Goal: Task Accomplishment & Management: Use online tool/utility

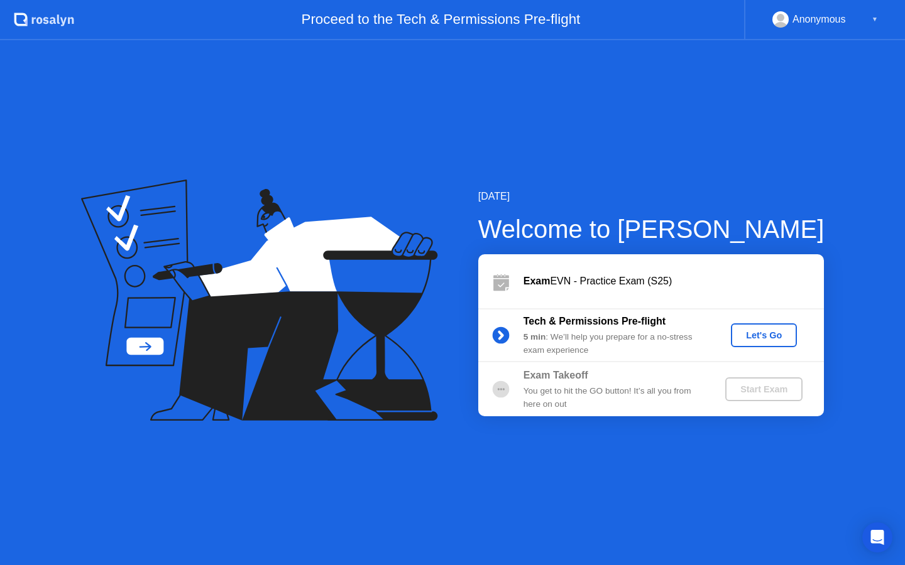
click at [770, 337] on div "Let's Go" at bounding box center [764, 335] width 56 height 10
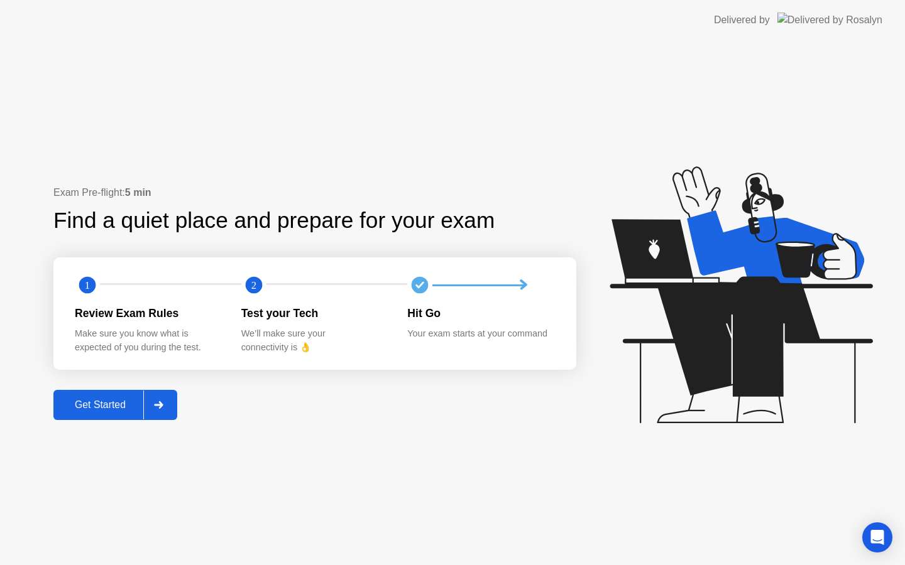
click at [105, 412] on button "Get Started" at bounding box center [115, 405] width 124 height 30
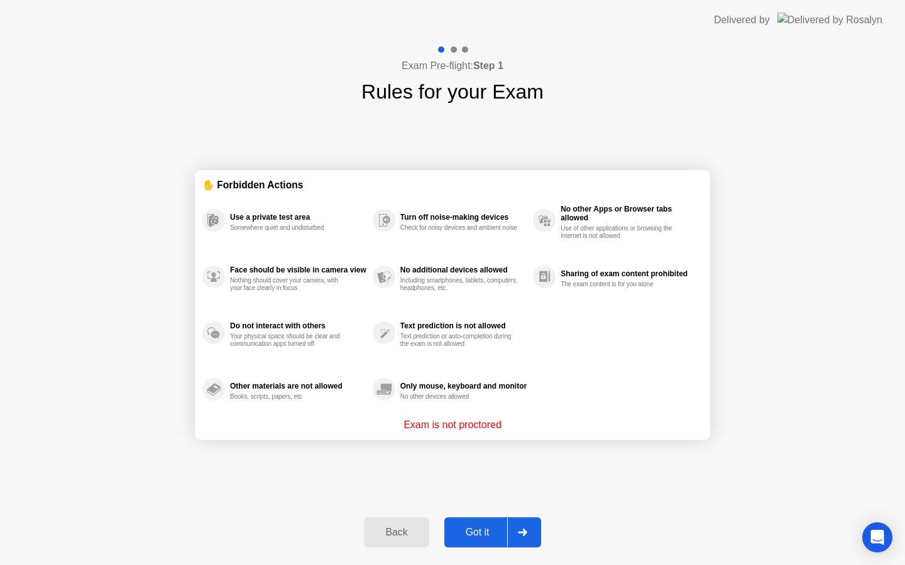
click at [482, 533] on div "Got it" at bounding box center [477, 532] width 59 height 11
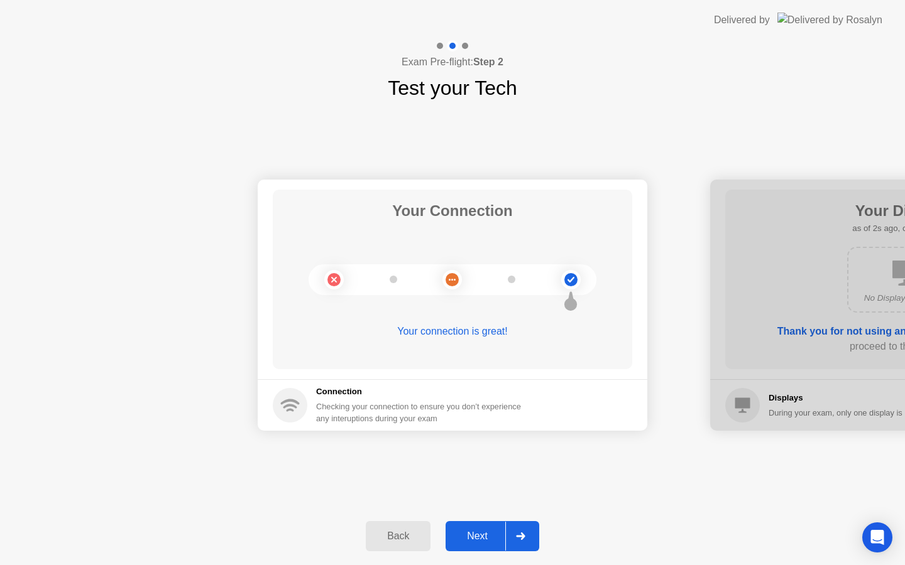
click at [483, 538] on div "Next" at bounding box center [477, 536] width 56 height 11
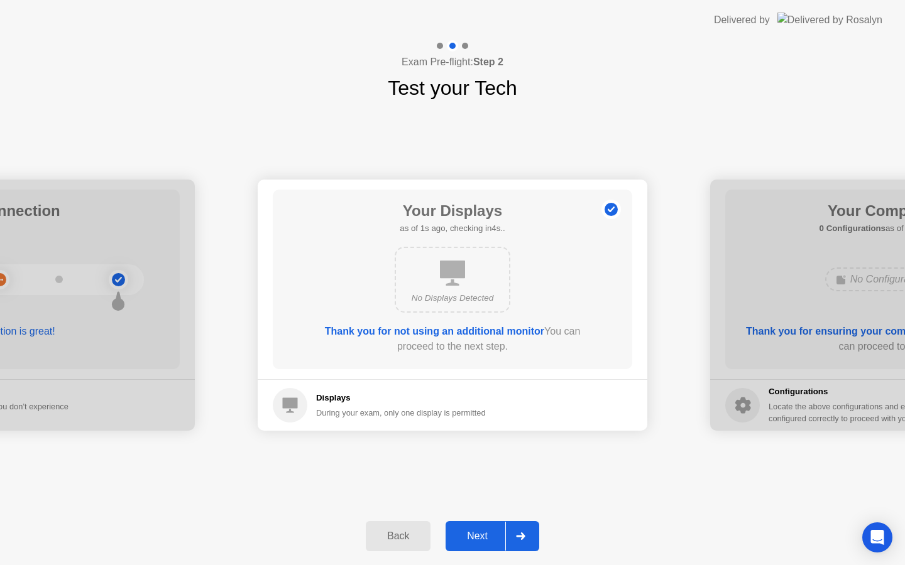
click at [483, 538] on div "Next" at bounding box center [477, 536] width 56 height 11
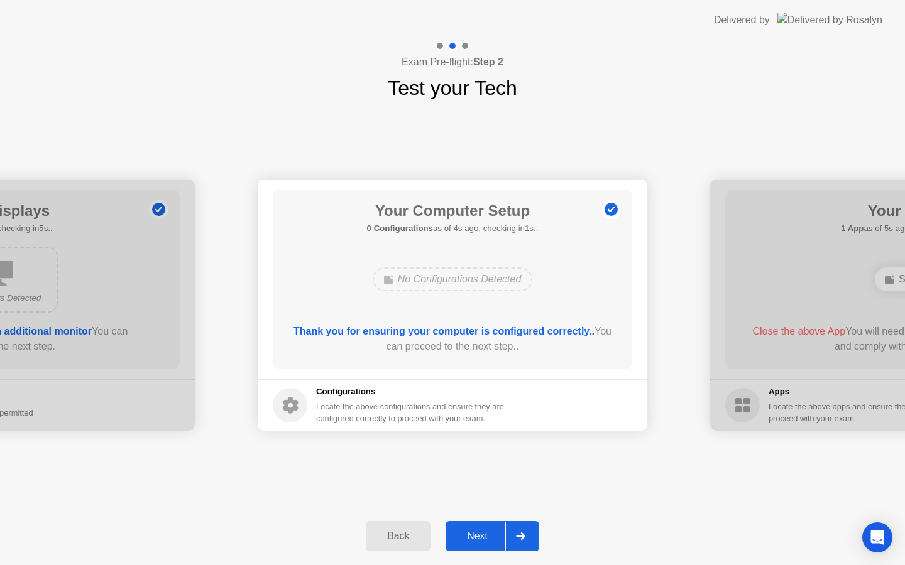
click at [483, 538] on div "Next" at bounding box center [477, 536] width 56 height 11
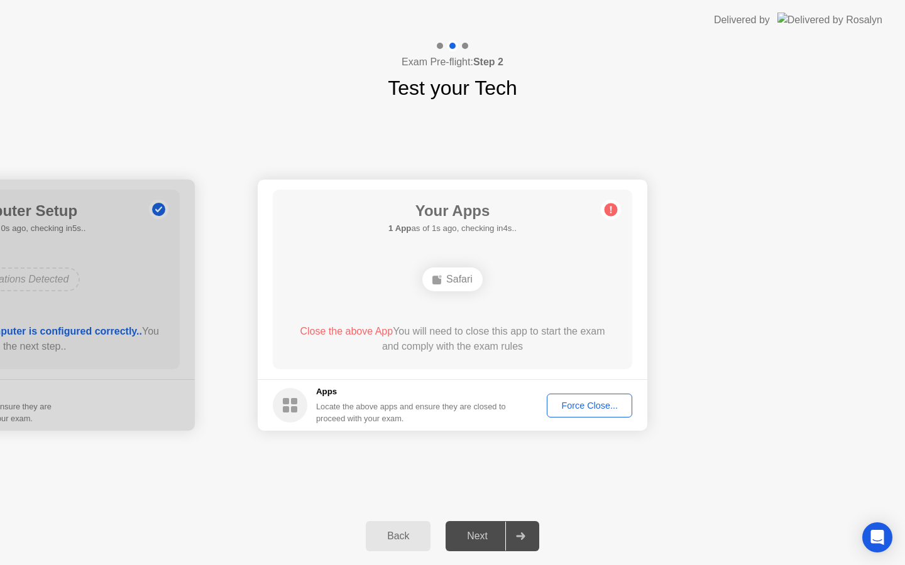
click at [606, 405] on div "Force Close..." at bounding box center [589, 406] width 77 height 10
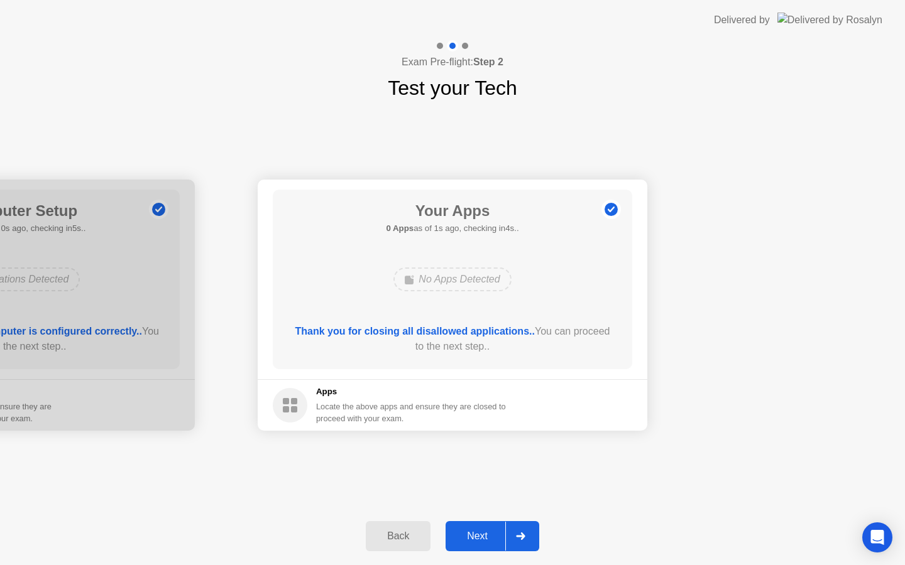
click at [482, 532] on div "Next" at bounding box center [477, 536] width 56 height 11
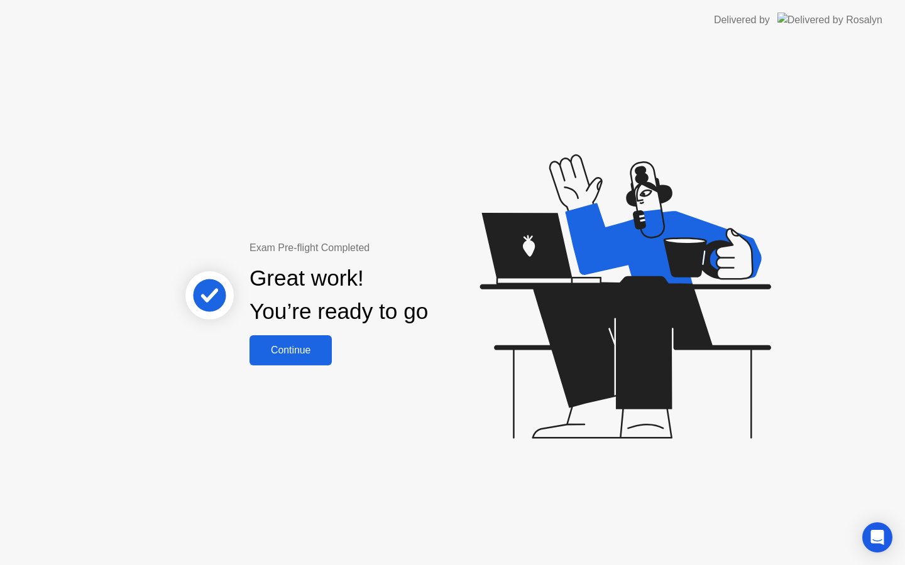
click at [308, 352] on div "Continue" at bounding box center [290, 350] width 75 height 11
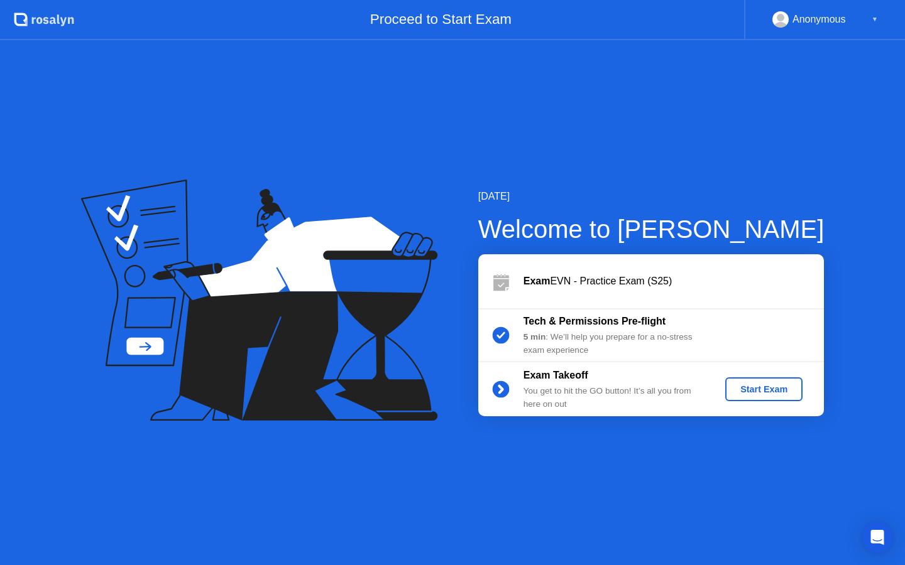
click at [764, 391] on div "Start Exam" at bounding box center [763, 389] width 67 height 10
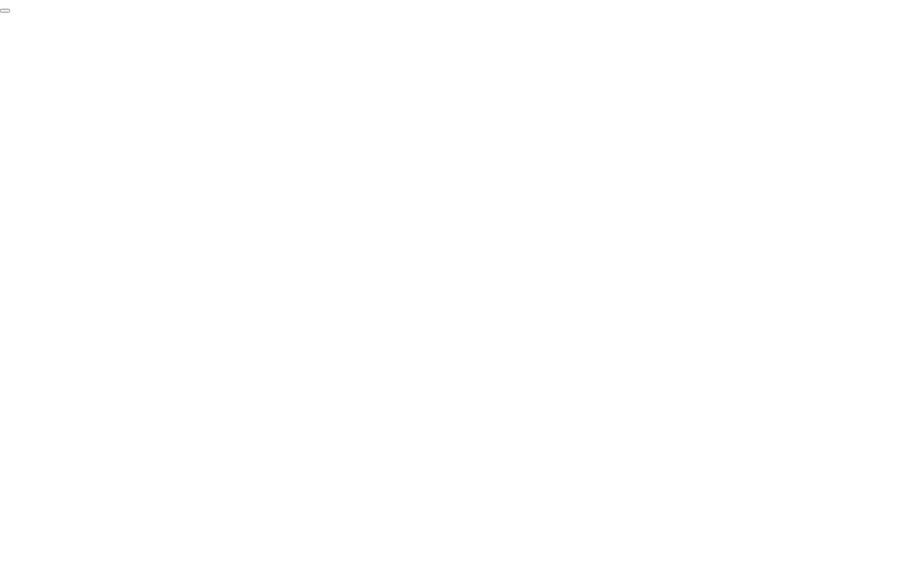
click div "End Proctoring Session"
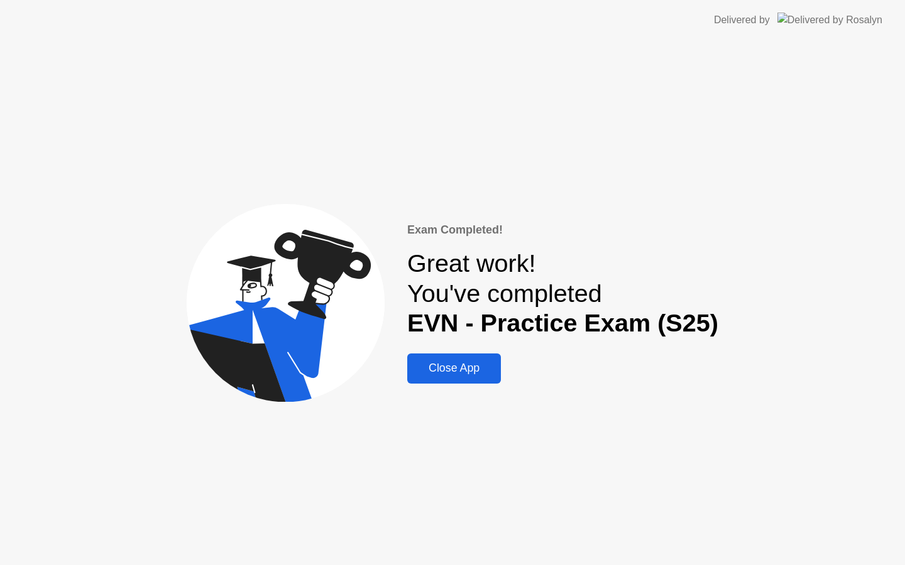
click at [474, 374] on div "Close App" at bounding box center [454, 368] width 86 height 13
